Goal: Information Seeking & Learning: Find specific fact

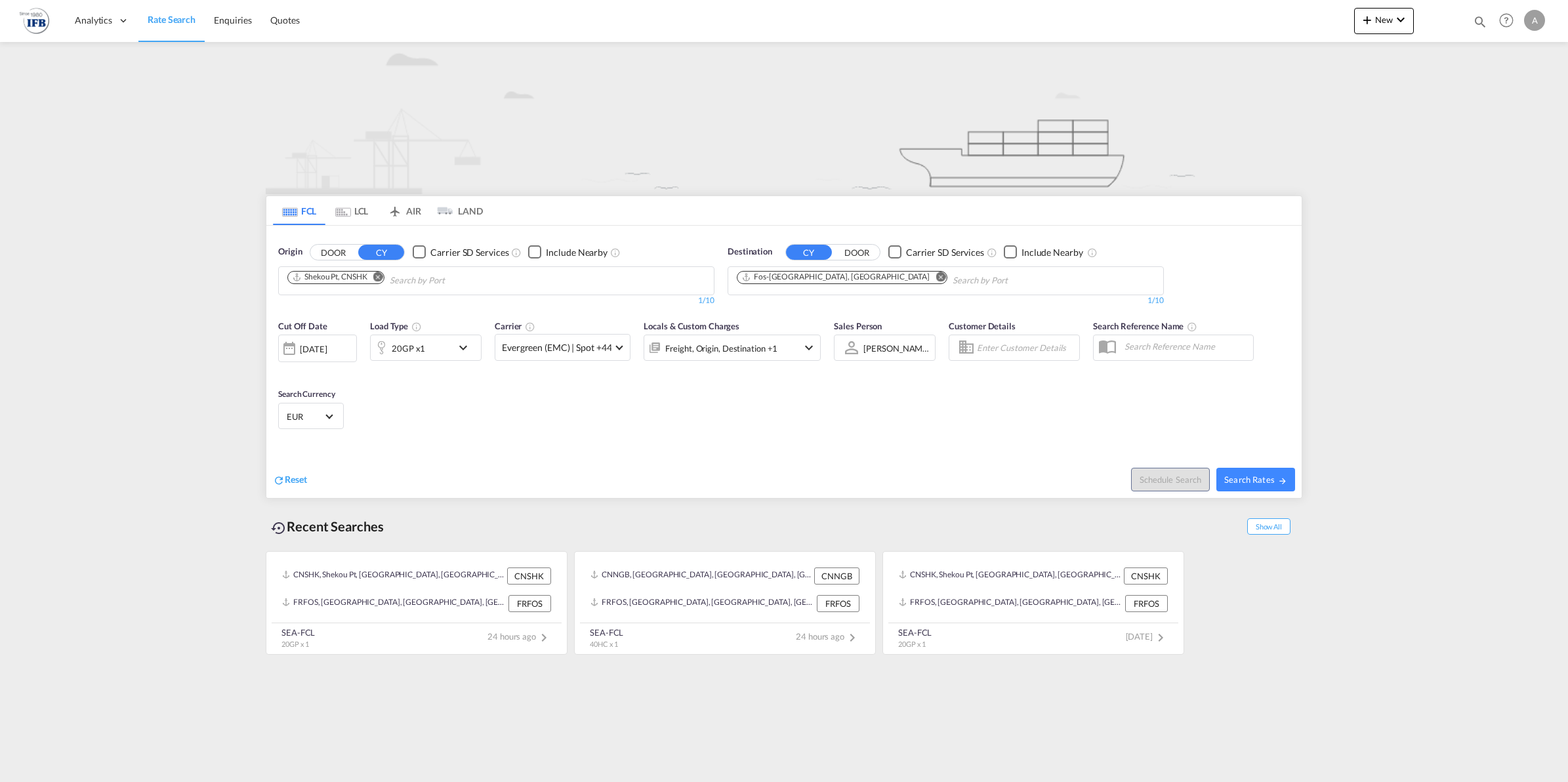
click at [326, 353] on div "[DATE]" at bounding box center [314, 349] width 27 height 12
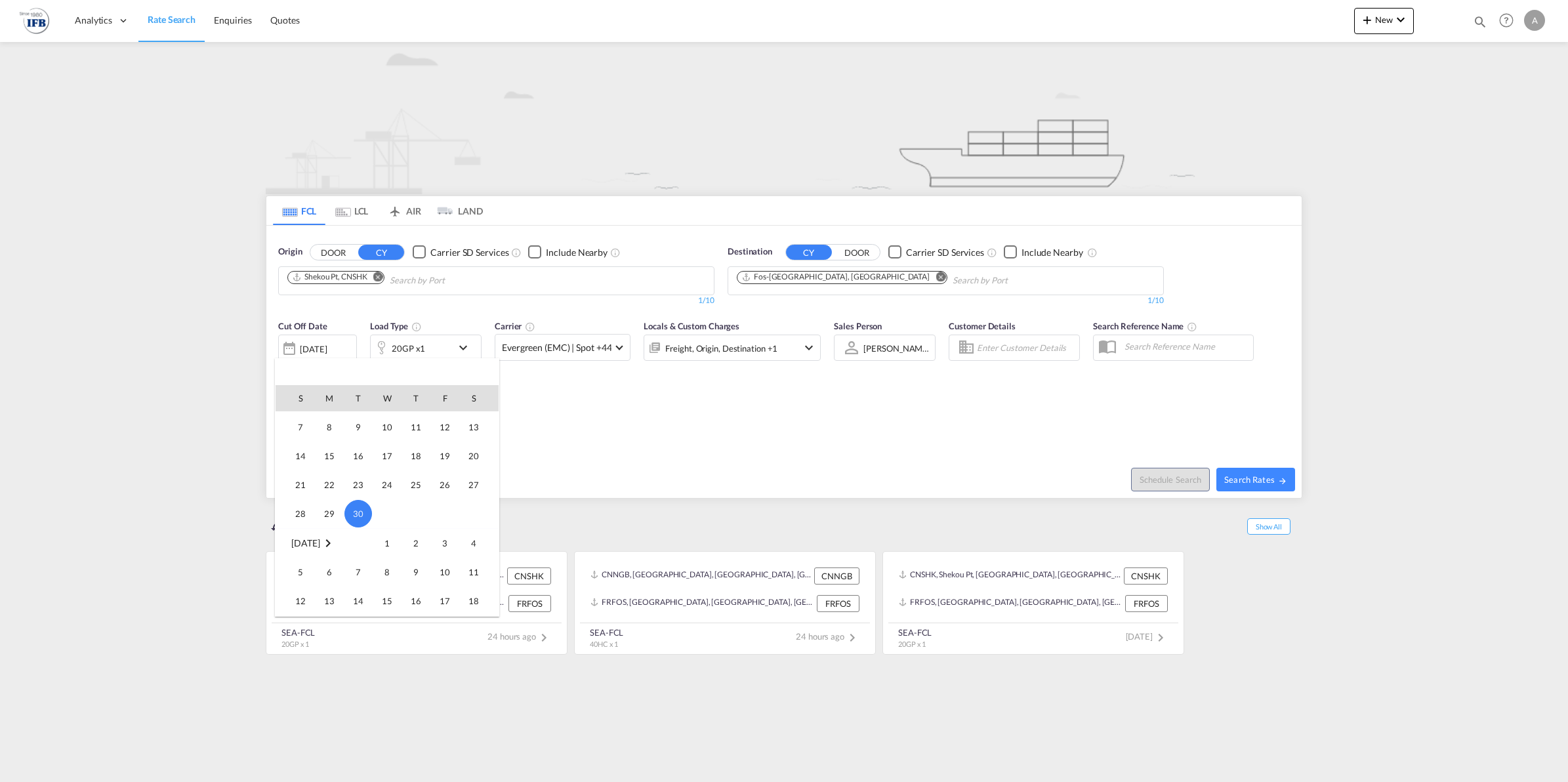
scroll to position [511, 0]
click at [383, 521] on span "22" at bounding box center [387, 523] width 27 height 27
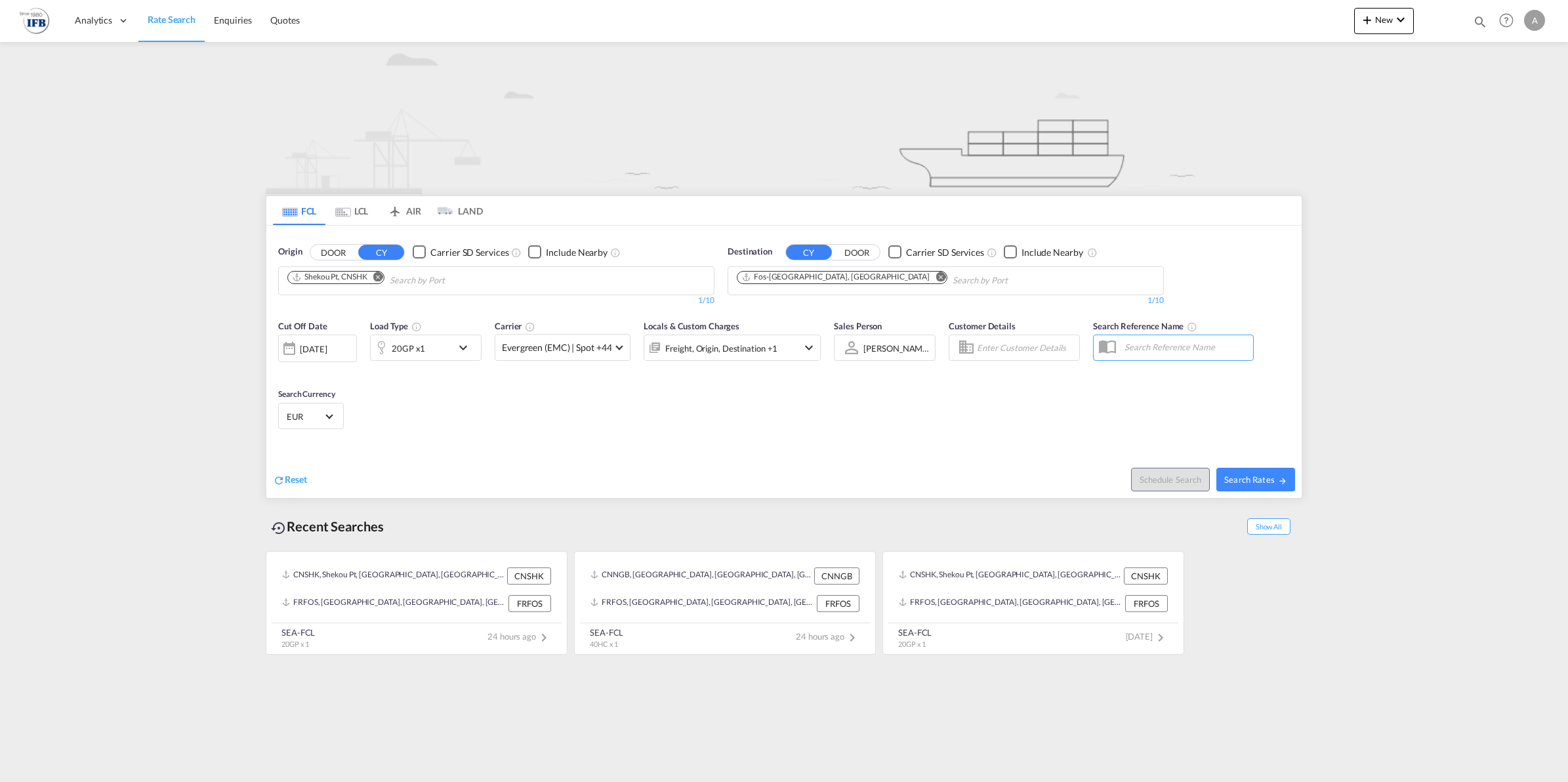
click at [326, 351] on div "[DATE]" at bounding box center [314, 349] width 27 height 12
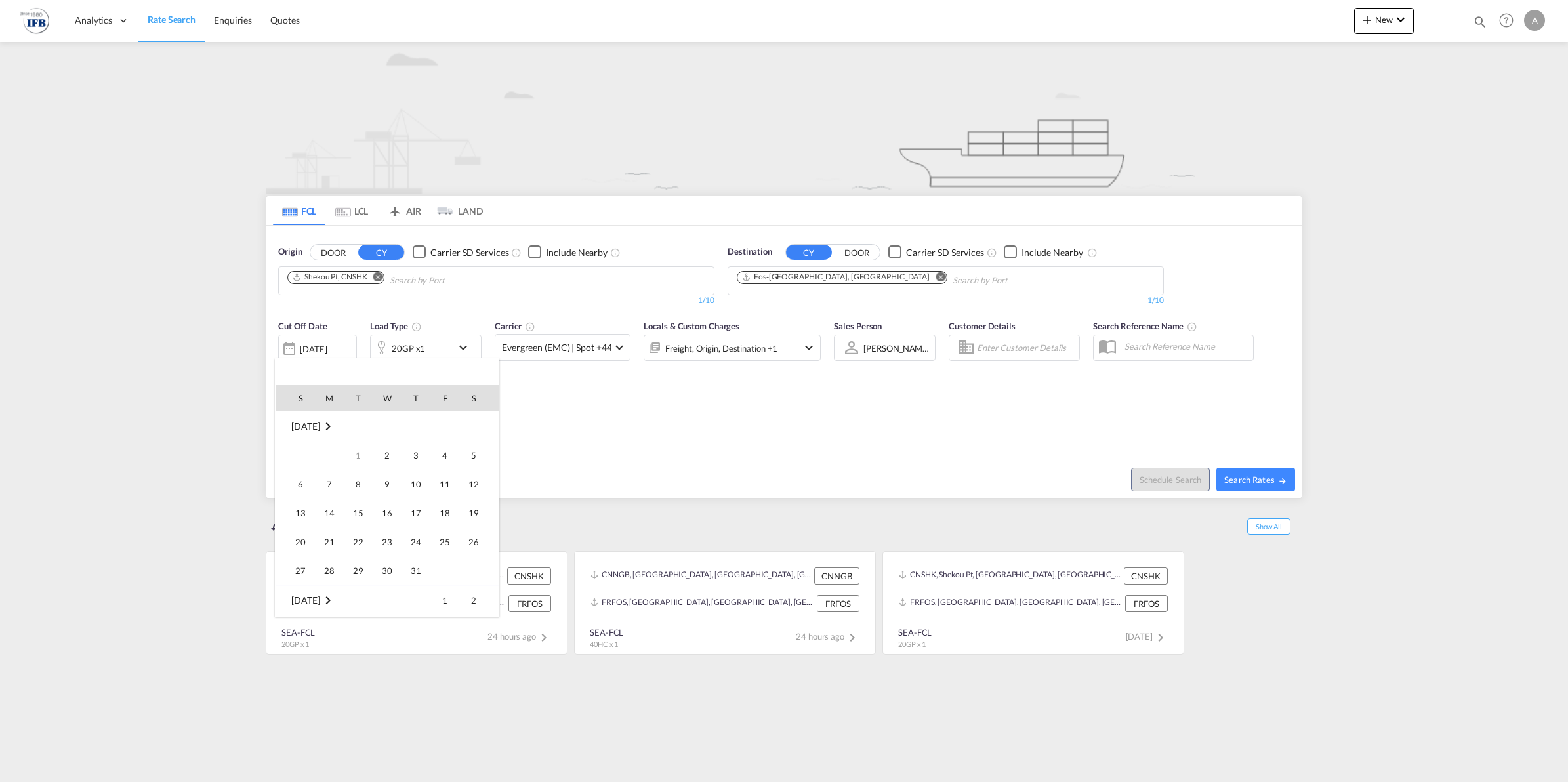
scroll to position [521, 0]
click at [463, 514] on span "25" at bounding box center [473, 513] width 27 height 27
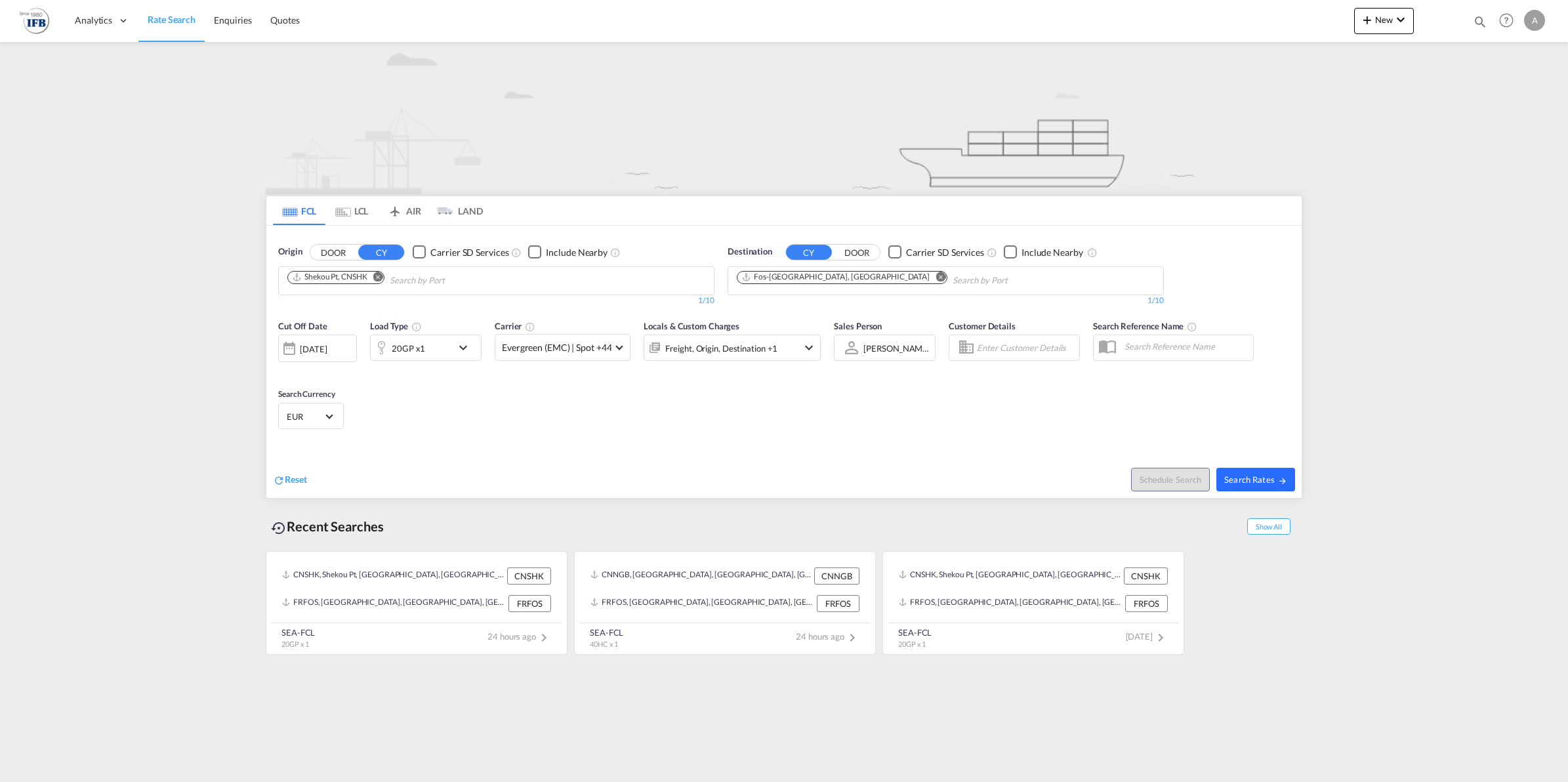
click at [1258, 477] on span "Search Rates" at bounding box center [1255, 480] width 63 height 11
type input "CNSHK to FRFOS / [DATE]"
click at [326, 349] on div "[DATE]" at bounding box center [314, 349] width 27 height 12
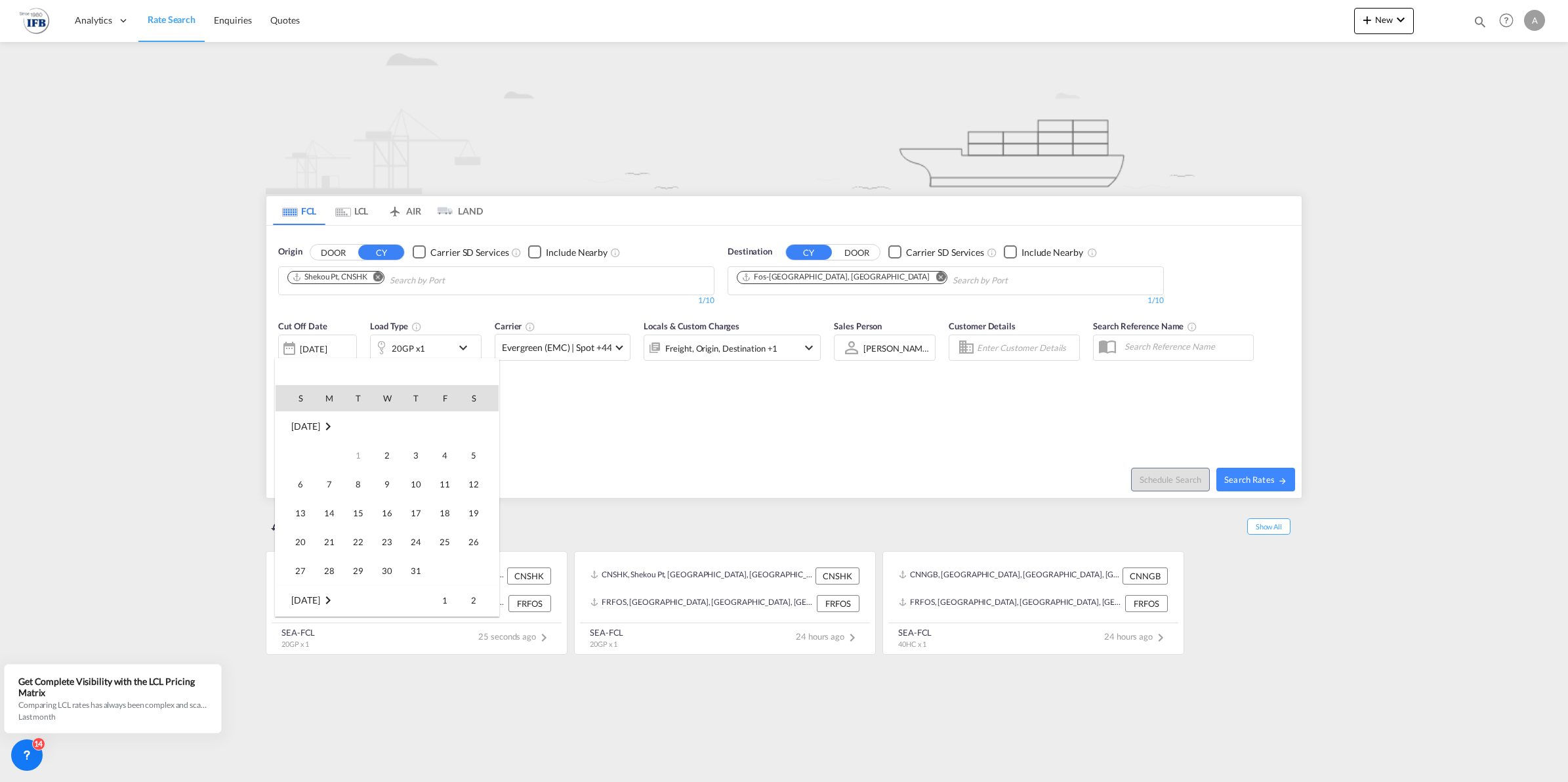
scroll to position [348, 0]
click at [387, 602] on span "1" at bounding box center [387, 600] width 27 height 27
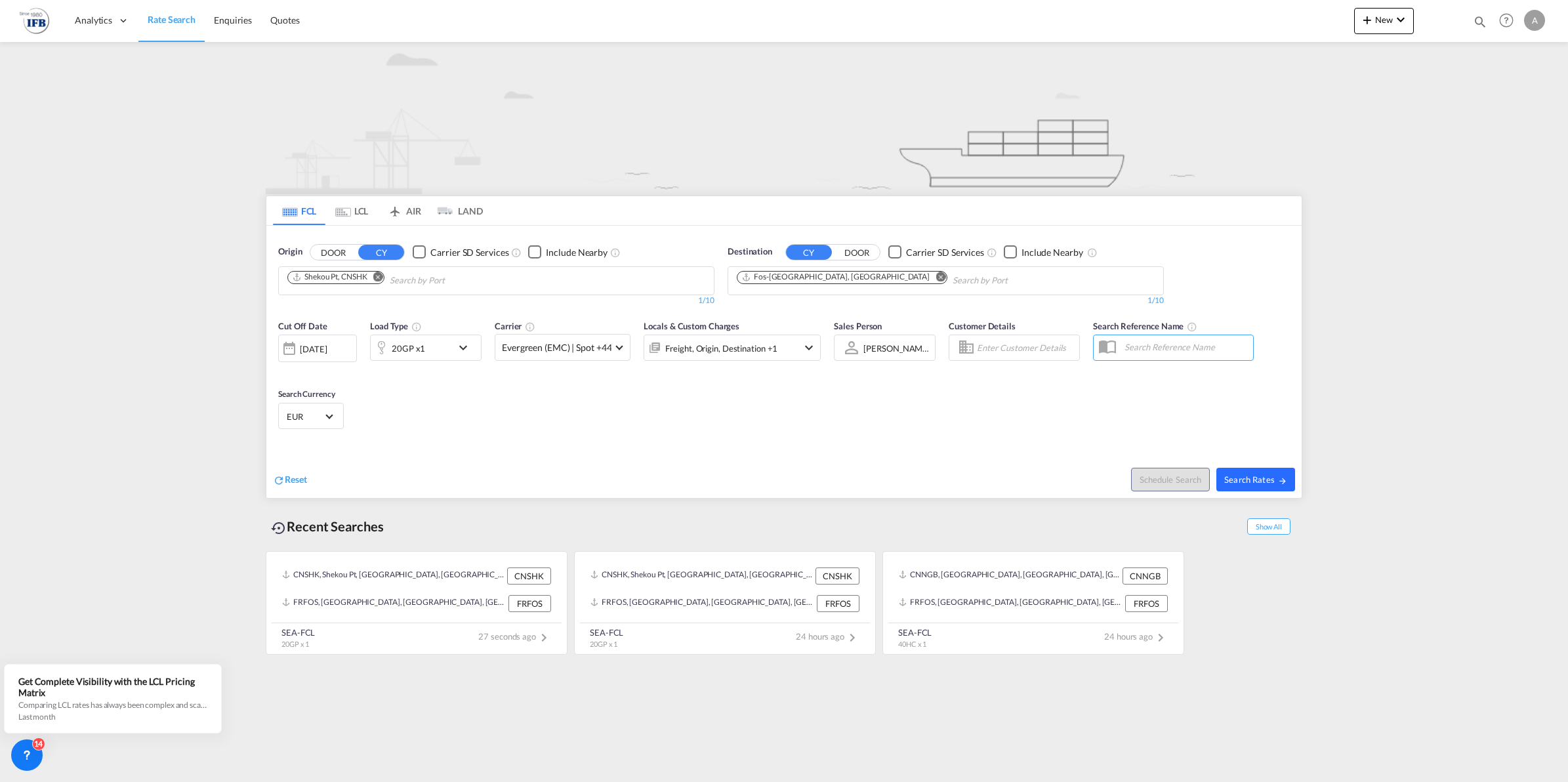
click at [1254, 477] on span "Search Rates" at bounding box center [1255, 480] width 63 height 11
type input "CNSHK to FRFOS / [DATE]"
